Goal: Find specific page/section: Find specific page/section

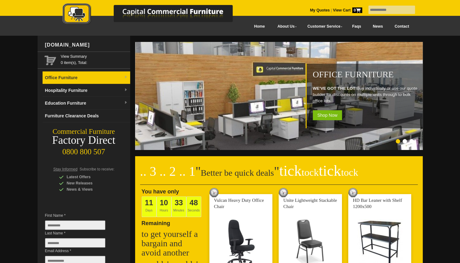
click at [71, 79] on link "Office Furniture" at bounding box center [87, 77] width 88 height 13
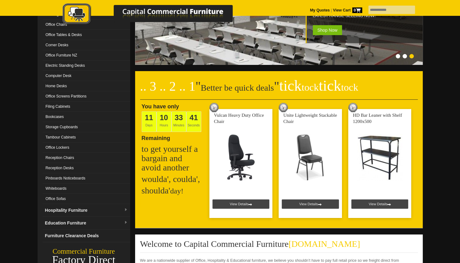
scroll to position [93, 0]
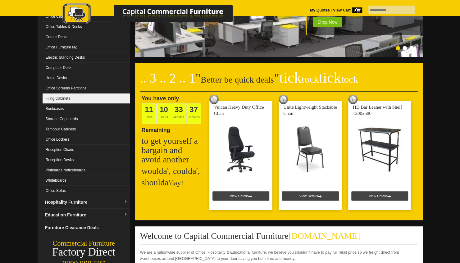
click at [64, 99] on link "Filing Cabinets" at bounding box center [87, 99] width 88 height 10
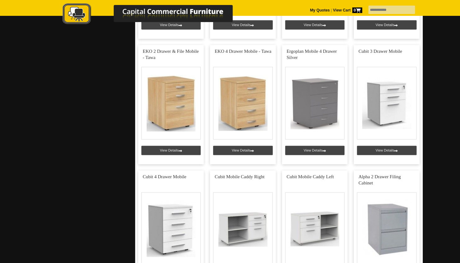
scroll to position [404, 0]
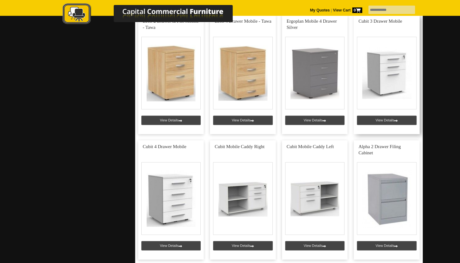
click at [386, 120] on link at bounding box center [387, 74] width 66 height 119
